Goal: Transaction & Acquisition: Purchase product/service

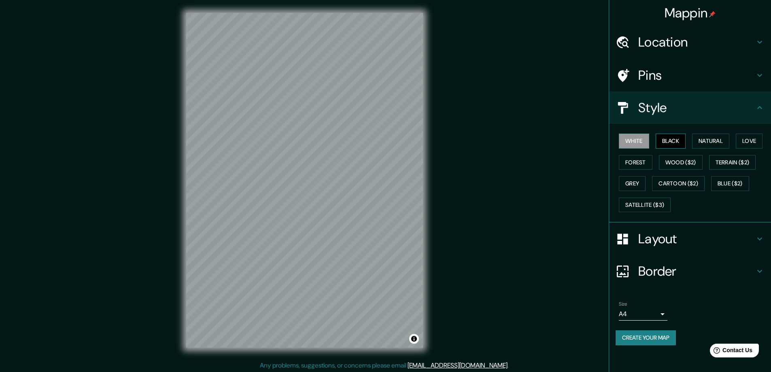
click at [680, 136] on button "Black" at bounding box center [670, 140] width 30 height 15
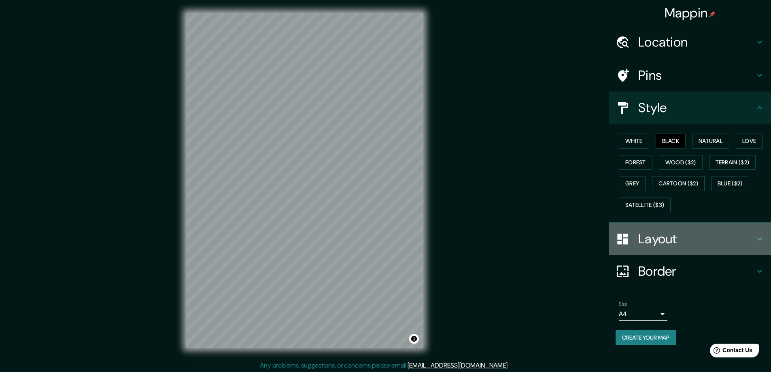
click at [662, 236] on h4 "Layout" at bounding box center [696, 239] width 116 height 16
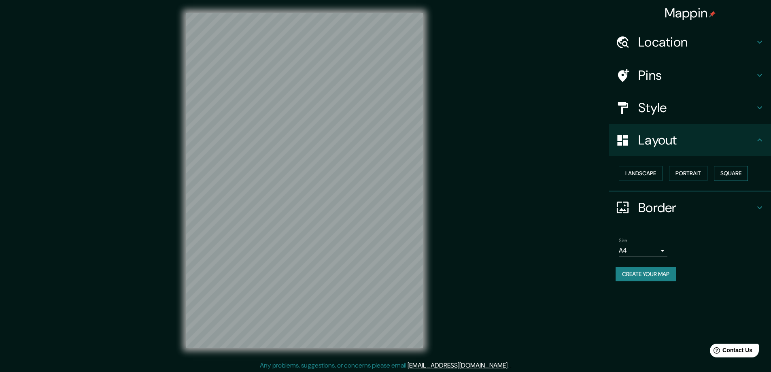
click at [737, 176] on button "Square" at bounding box center [730, 173] width 34 height 15
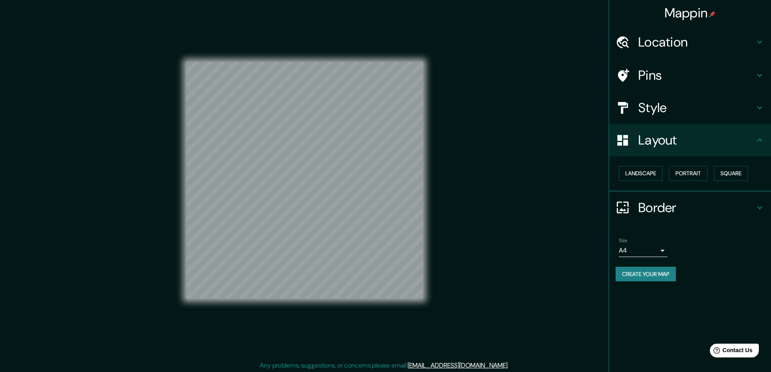
click at [661, 248] on body "Mappin Location Pins Style Layout Landscape Portrait Square Border Choose a bor…" at bounding box center [385, 186] width 771 height 372
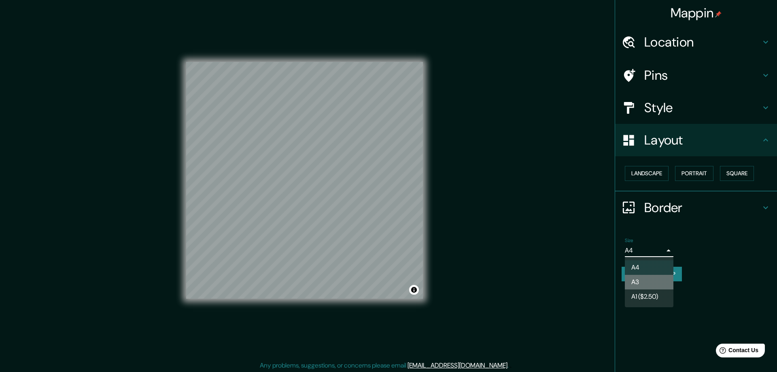
click at [634, 278] on li "A3" at bounding box center [649, 282] width 49 height 15
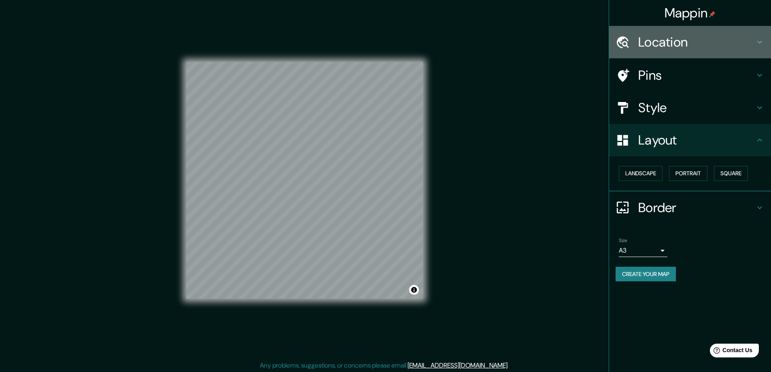
click at [640, 42] on h4 "Location" at bounding box center [696, 42] width 116 height 16
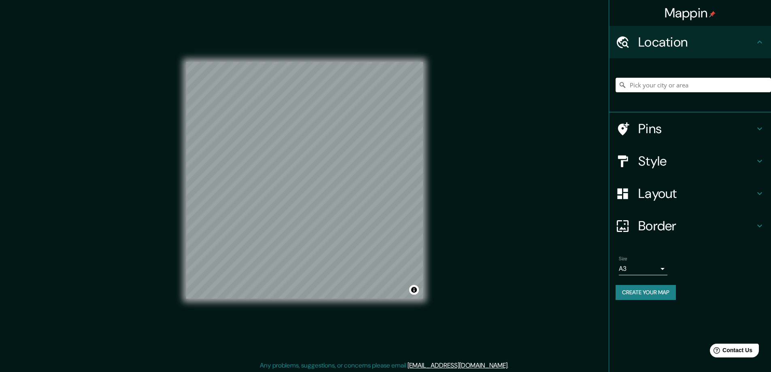
paste input "149 Shanley Street, Kitchener ON, Canada, N2H 5P4"
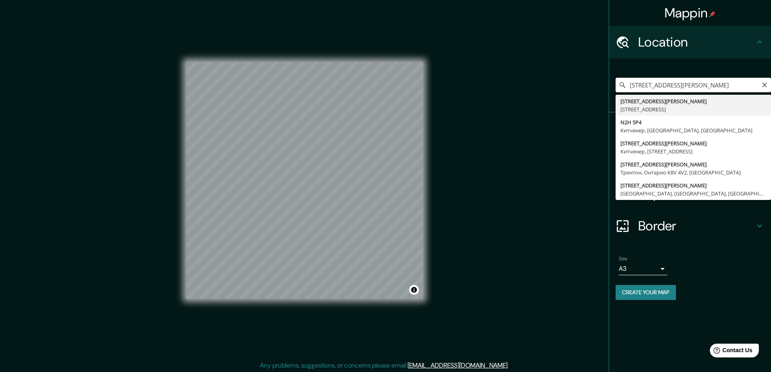
type input "149 Shanley Street, Китченер, Онтарио N2H 5P4, Канада"
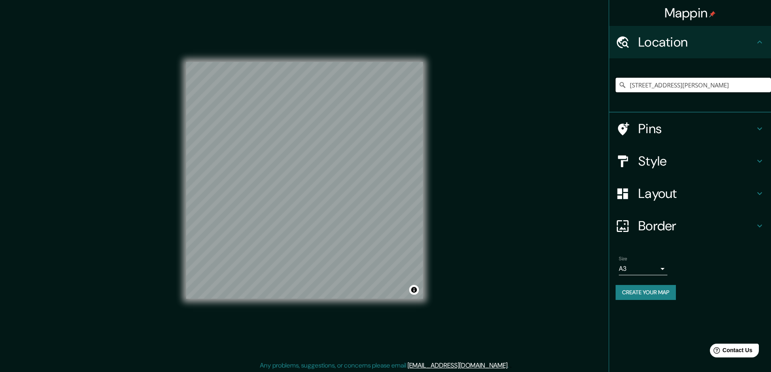
scroll to position [0, 0]
click at [643, 289] on button "Create your map" at bounding box center [645, 292] width 60 height 15
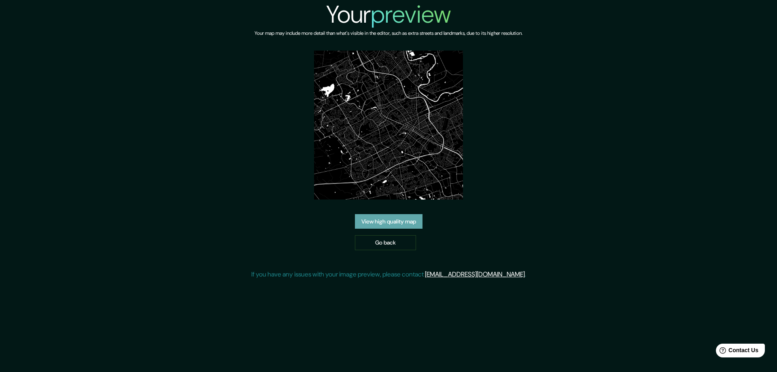
click at [382, 219] on link "View high quality map" at bounding box center [389, 221] width 68 height 15
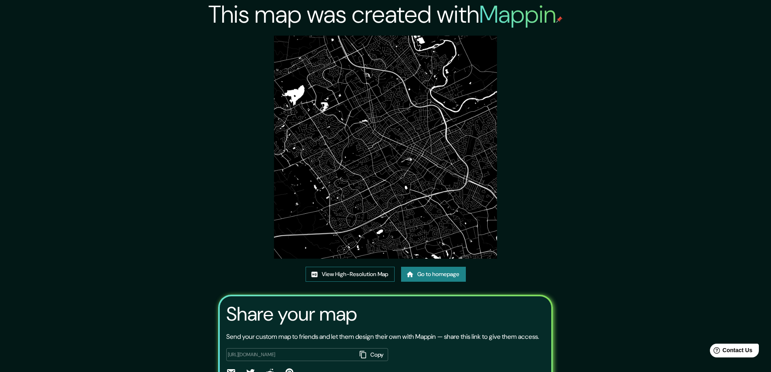
click at [330, 271] on link "View High-Resolution Map" at bounding box center [349, 274] width 89 height 15
click at [412, 277] on icon at bounding box center [410, 274] width 8 height 8
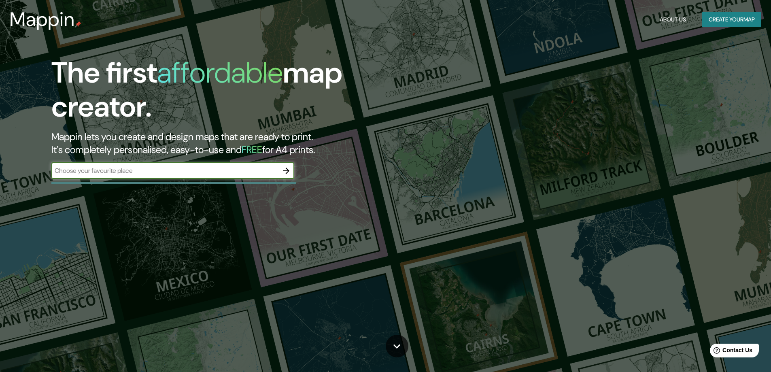
click at [601, 174] on div "The first affordable map creator. Mappin lets you create and design maps that a…" at bounding box center [385, 186] width 771 height 372
click at [447, 274] on div "The first affordable map creator. Mappin lets you create and design maps that a…" at bounding box center [385, 186] width 771 height 372
click at [445, 271] on div "The first affordable map creator. Mappin lets you create and design maps that a…" at bounding box center [385, 186] width 771 height 372
click at [443, 274] on div "The first affordable map creator. Mappin lets you create and design maps that a…" at bounding box center [385, 186] width 771 height 372
click at [436, 272] on div "The first affordable map creator. Mappin lets you create and design maps that a…" at bounding box center [385, 186] width 771 height 372
